Goal: Transaction & Acquisition: Purchase product/service

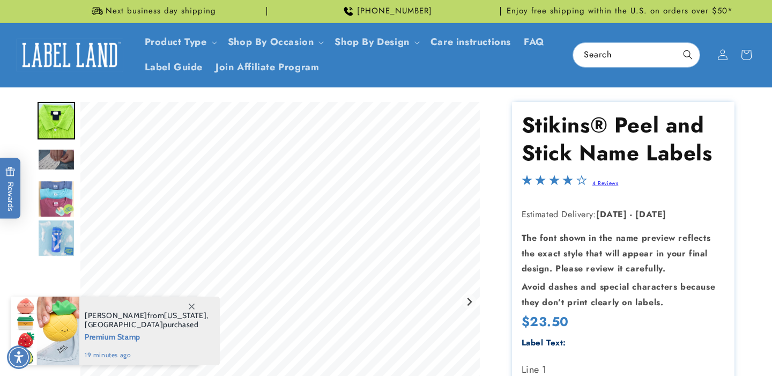
type input "****"
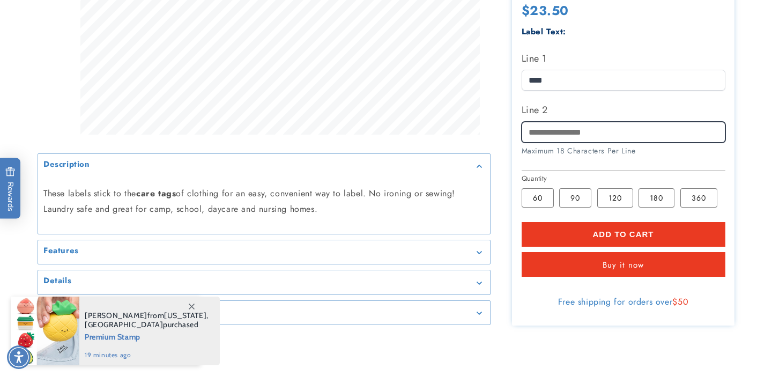
click at [577, 129] on input "Line 2" at bounding box center [624, 131] width 204 height 21
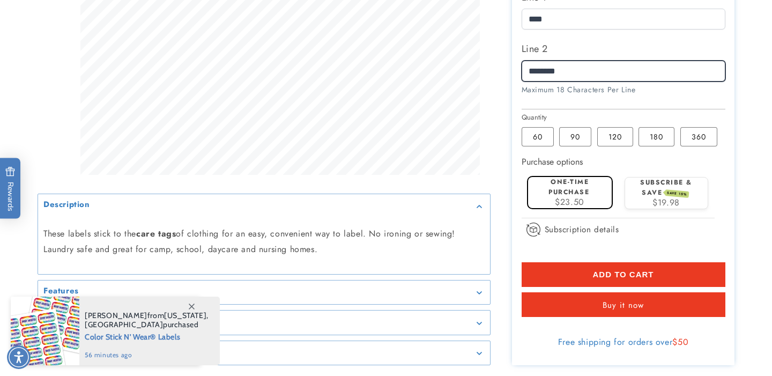
scroll to position [448, 0]
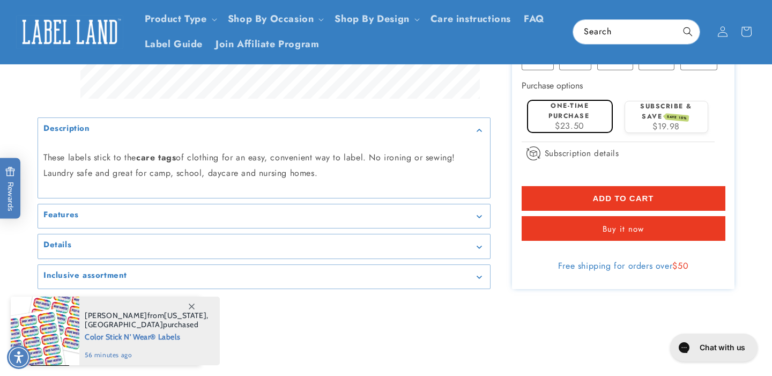
type input "********"
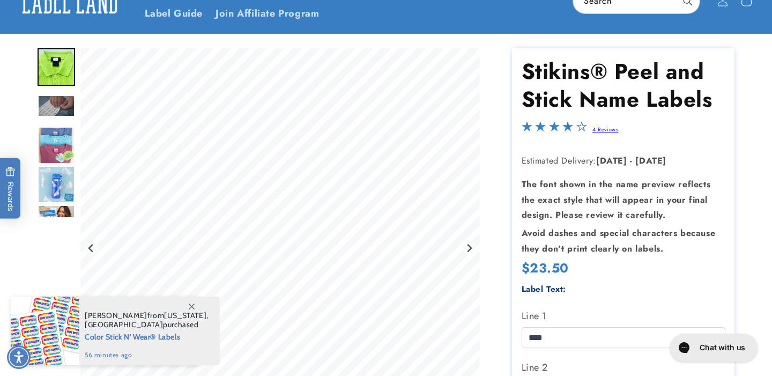
scroll to position [0, 0]
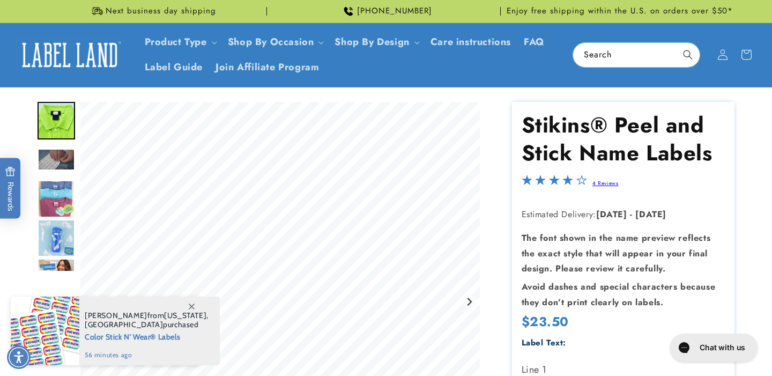
click at [52, 204] on img "Go to slide 4" at bounding box center [57, 199] width 38 height 38
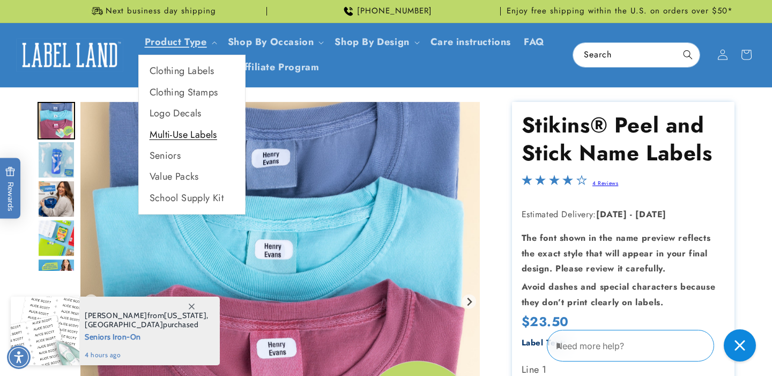
click at [193, 137] on link "Multi-Use Labels" at bounding box center [192, 134] width 106 height 21
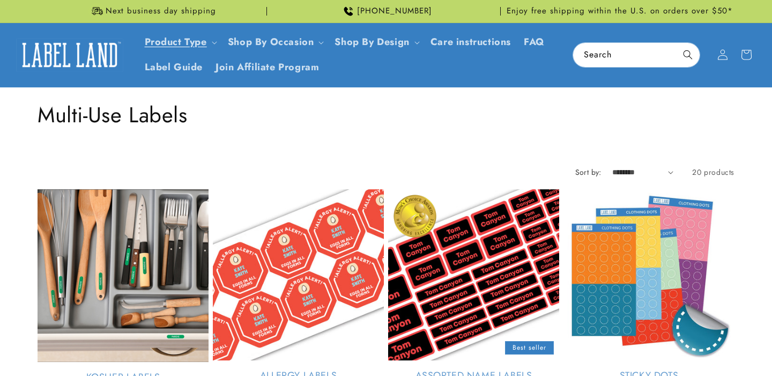
click at [478, 370] on link "Assorted Name Labels" at bounding box center [473, 376] width 171 height 12
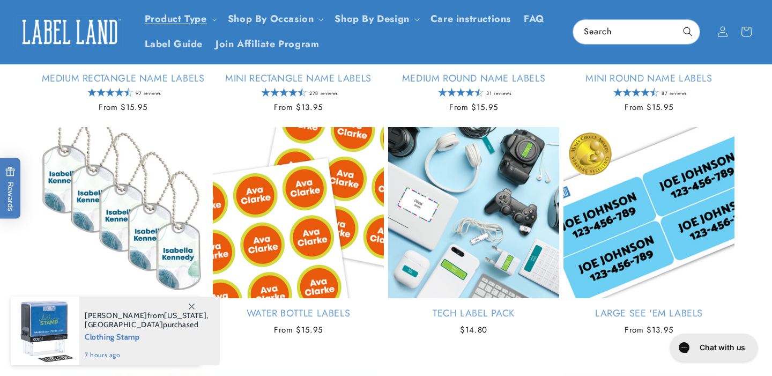
scroll to position [107, 0]
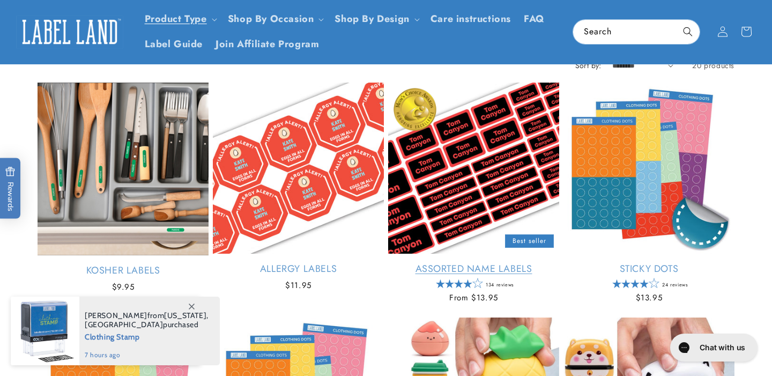
click at [489, 275] on link "Assorted Name Labels" at bounding box center [473, 269] width 171 height 12
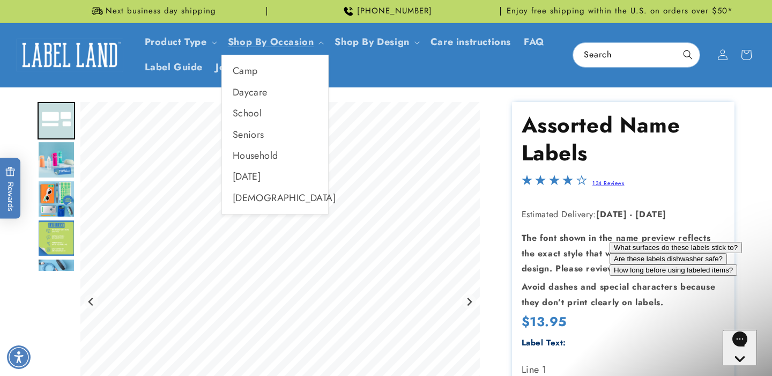
click at [249, 92] on link "Daycare" at bounding box center [275, 92] width 106 height 21
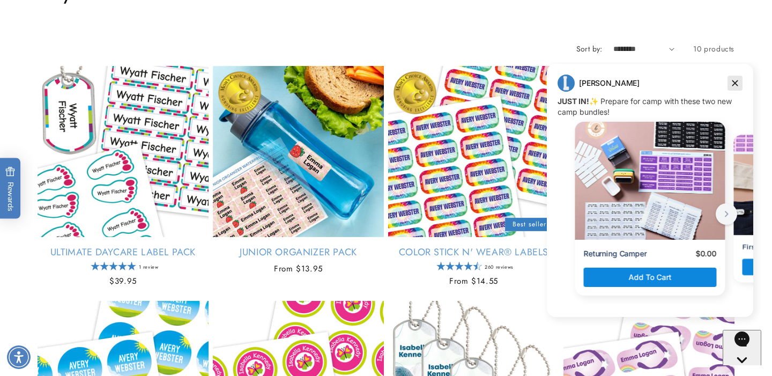
click at [735, 83] on icon "Dismiss campaign" at bounding box center [736, 83] width 6 height 6
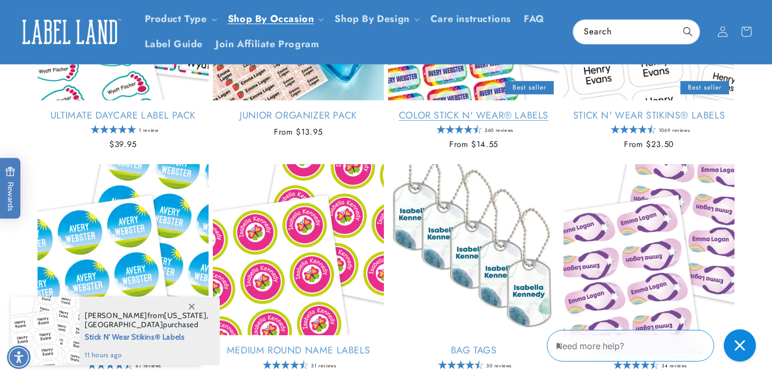
scroll to position [228, 0]
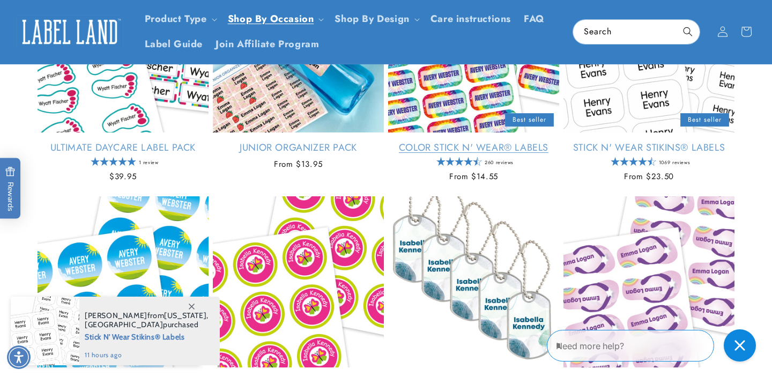
click at [516, 151] on link "Color Stick N' Wear® Labels" at bounding box center [473, 148] width 171 height 12
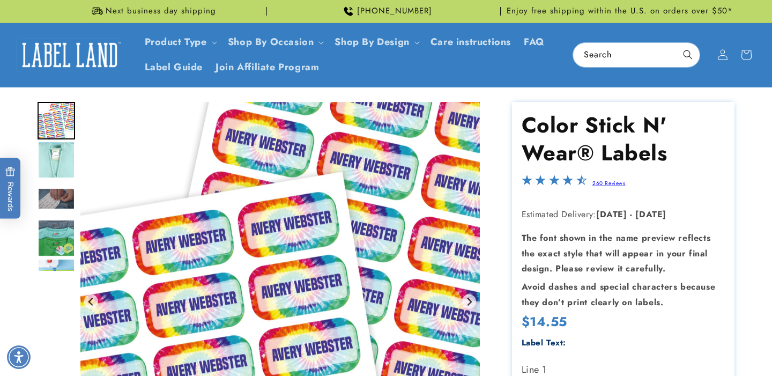
type input "****"
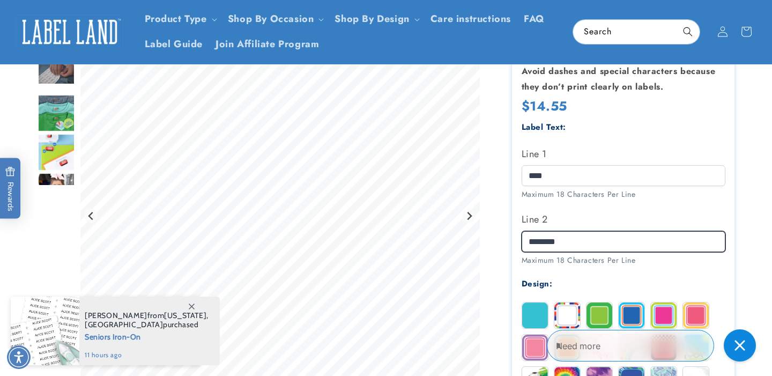
type input "********"
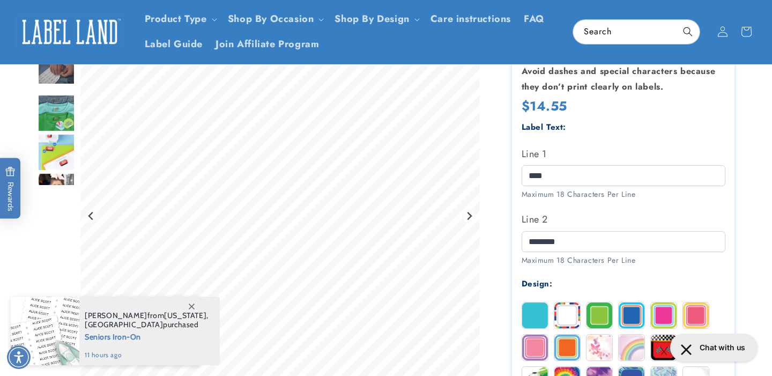
click at [632, 310] on img at bounding box center [632, 316] width 26 height 26
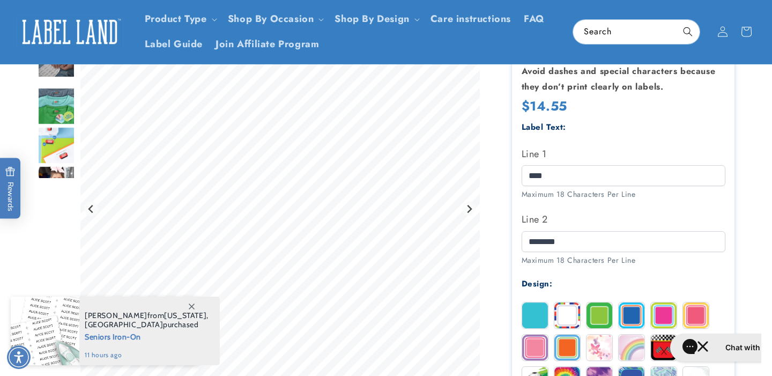
click at [632, 310] on img at bounding box center [632, 316] width 26 height 26
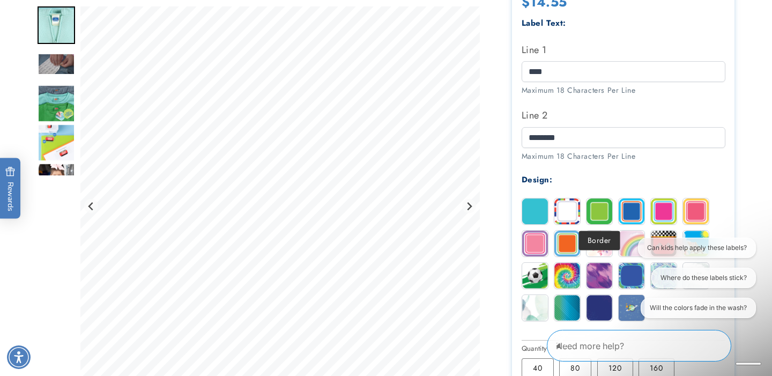
scroll to position [340, 0]
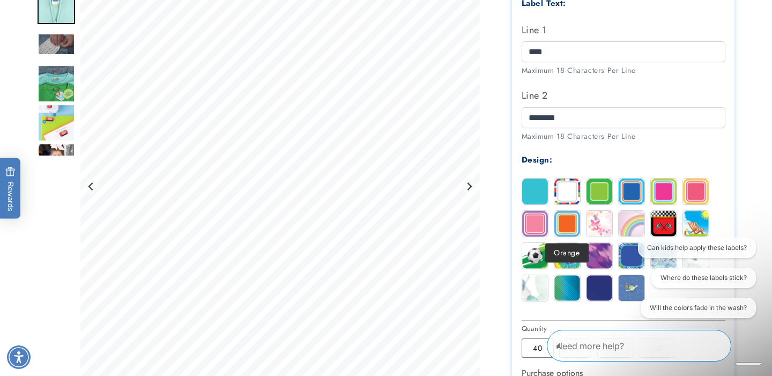
click at [563, 225] on img at bounding box center [568, 224] width 26 height 26
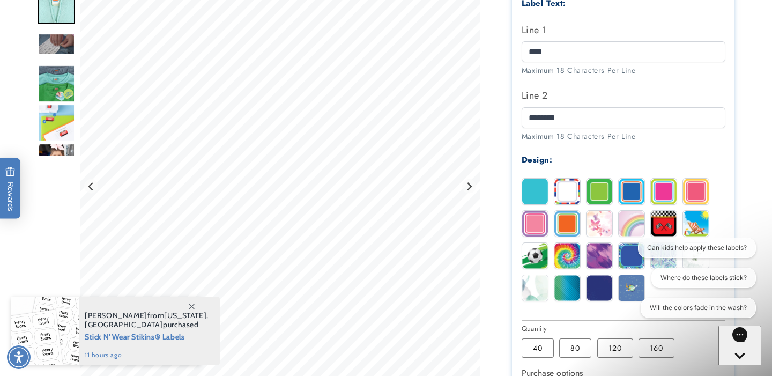
click at [598, 195] on img at bounding box center [600, 192] width 26 height 26
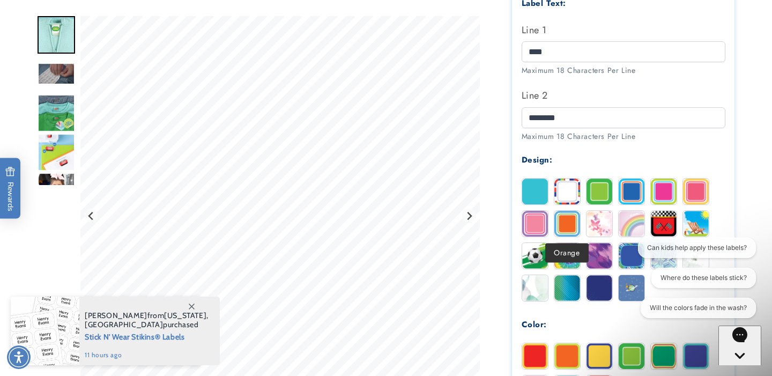
click at [562, 228] on img at bounding box center [568, 224] width 26 height 26
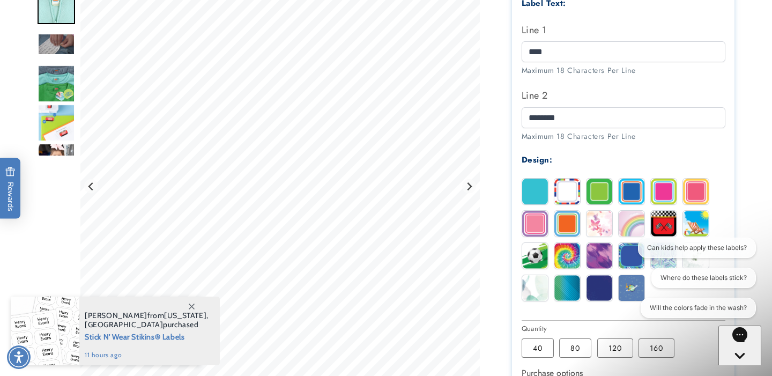
click at [540, 198] on img at bounding box center [535, 192] width 26 height 26
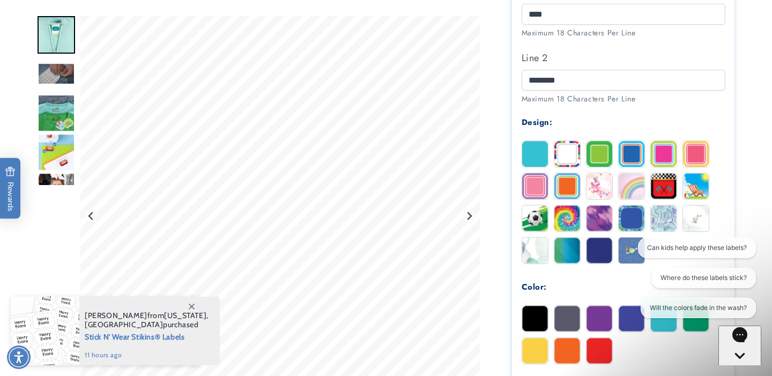
scroll to position [425, 0]
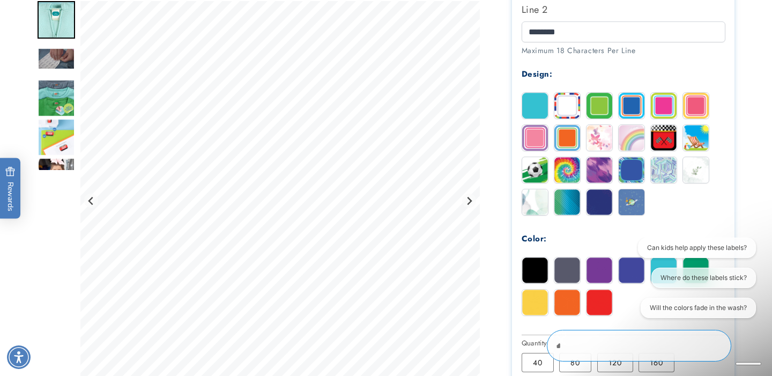
click at [633, 107] on img at bounding box center [632, 106] width 26 height 26
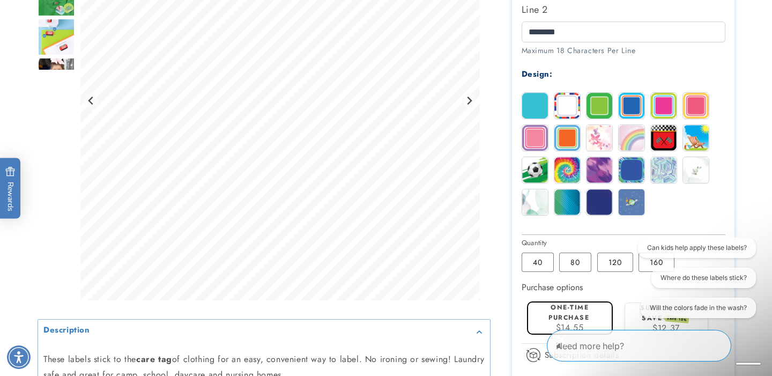
click at [630, 175] on img at bounding box center [632, 170] width 26 height 26
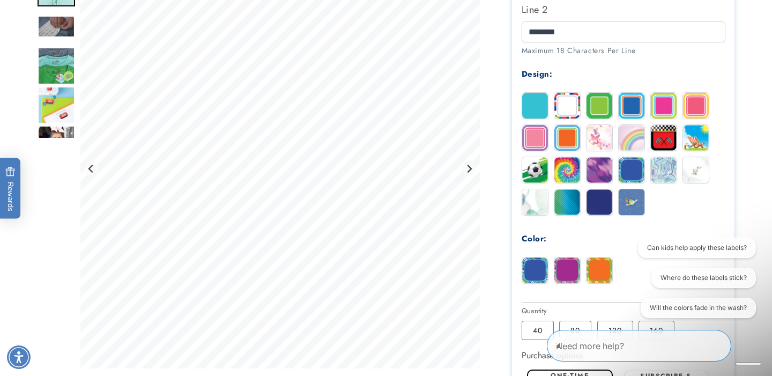
click at [564, 209] on img at bounding box center [568, 202] width 26 height 26
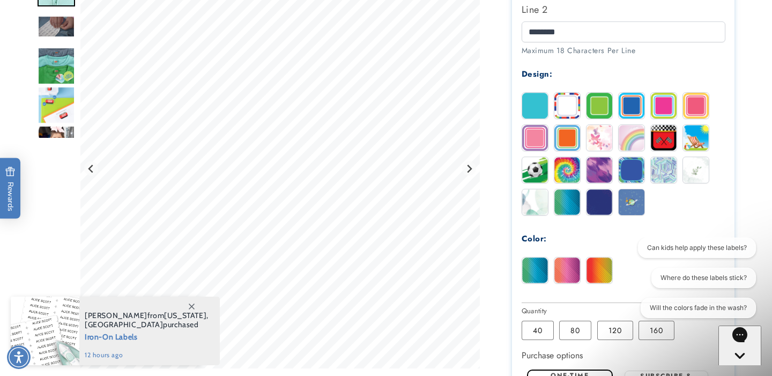
click at [587, 198] on img at bounding box center [600, 202] width 26 height 26
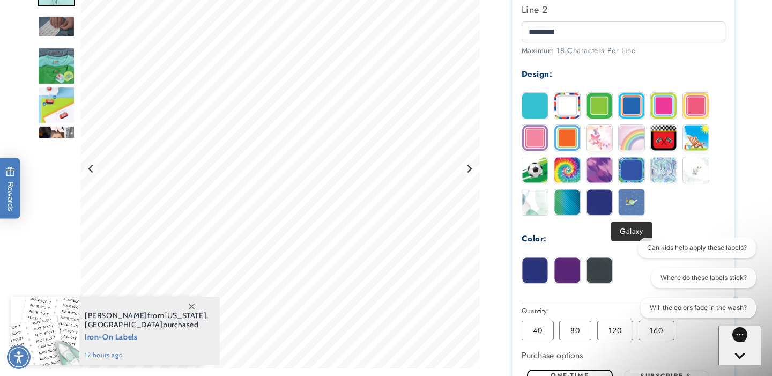
click at [630, 207] on img at bounding box center [632, 202] width 26 height 26
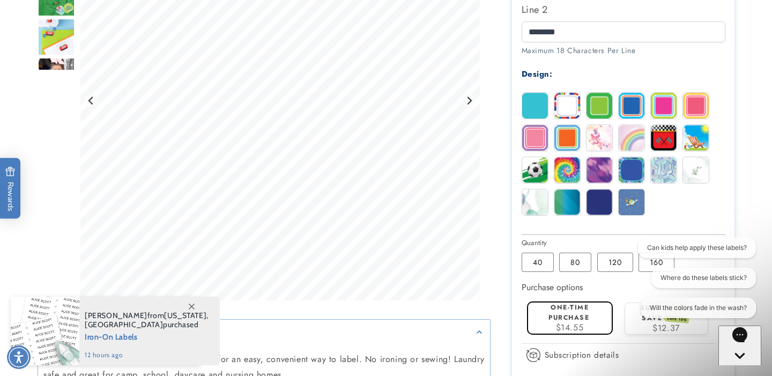
click at [539, 208] on img at bounding box center [535, 202] width 26 height 26
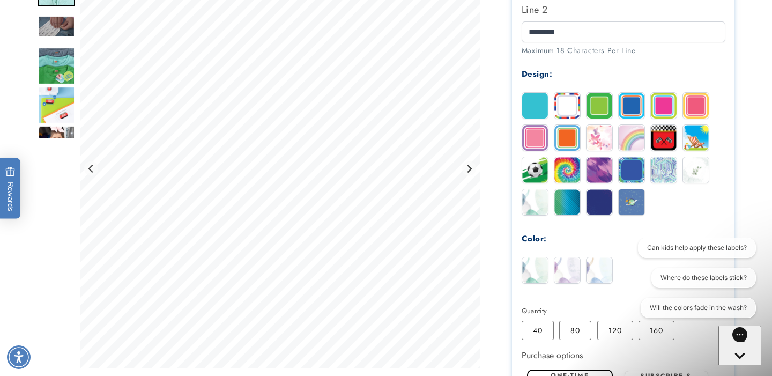
click at [638, 171] on img at bounding box center [632, 170] width 26 height 26
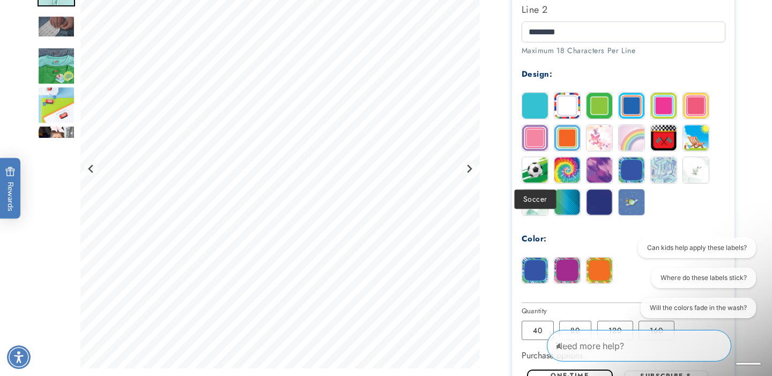
click at [547, 170] on img at bounding box center [535, 170] width 26 height 26
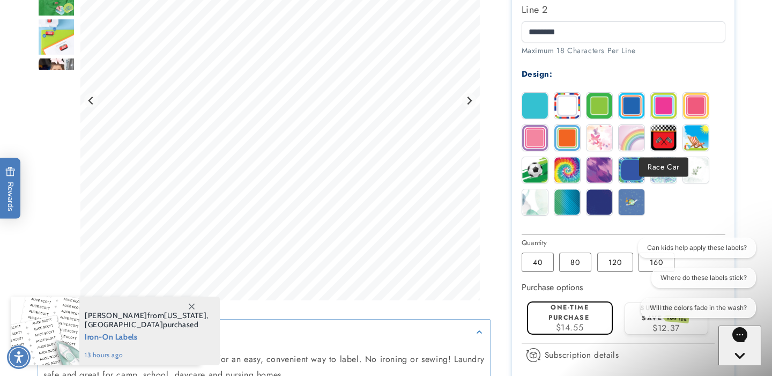
click at [663, 148] on img at bounding box center [664, 138] width 26 height 26
click at [569, 134] on img at bounding box center [568, 138] width 26 height 26
click at [635, 104] on img at bounding box center [632, 106] width 26 height 26
click at [602, 105] on img at bounding box center [600, 106] width 26 height 26
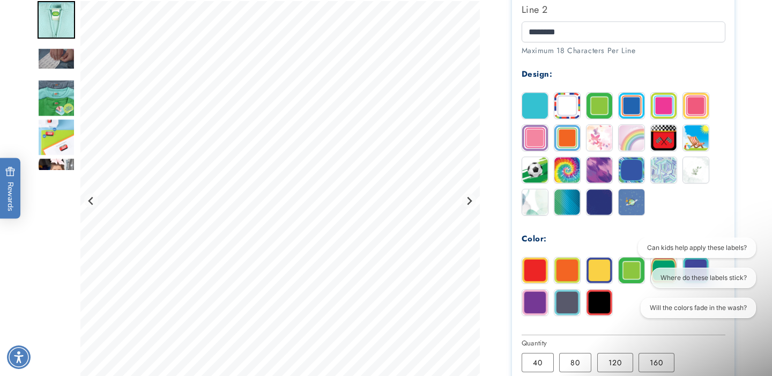
click at [569, 141] on img at bounding box center [568, 138] width 26 height 26
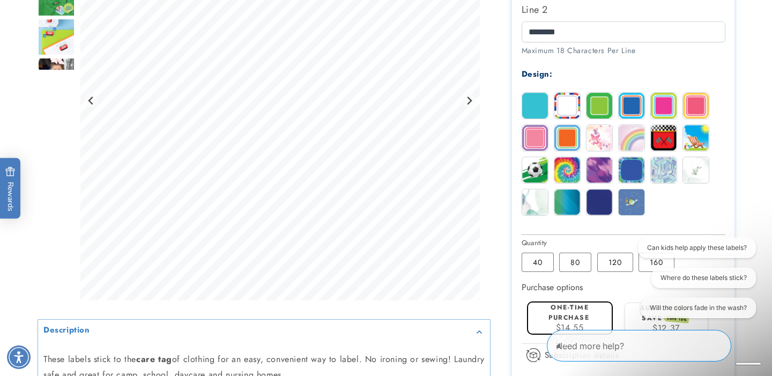
click at [603, 102] on img at bounding box center [600, 106] width 26 height 26
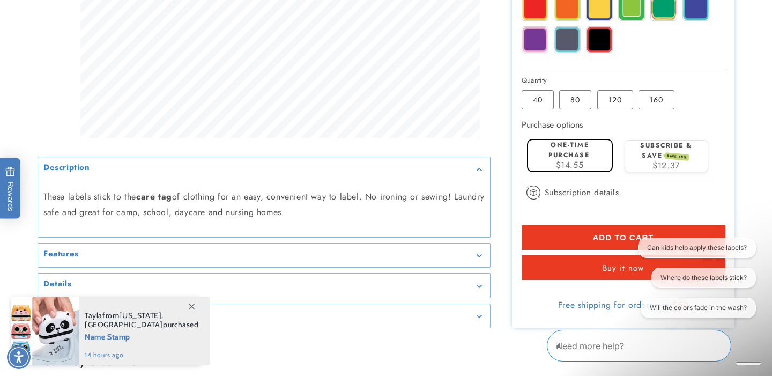
scroll to position [766, 0]
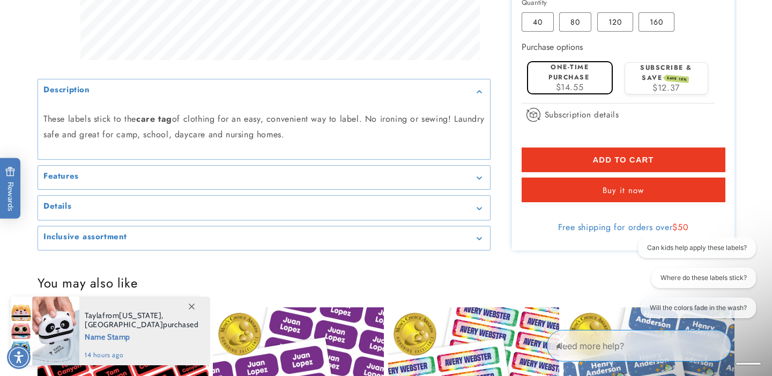
click at [540, 158] on button "Add to cart" at bounding box center [624, 159] width 204 height 25
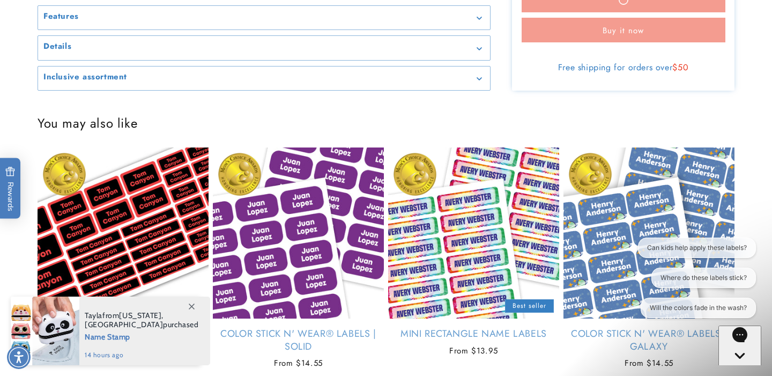
scroll to position [1051, 0]
